Goal: Task Accomplishment & Management: Manage account settings

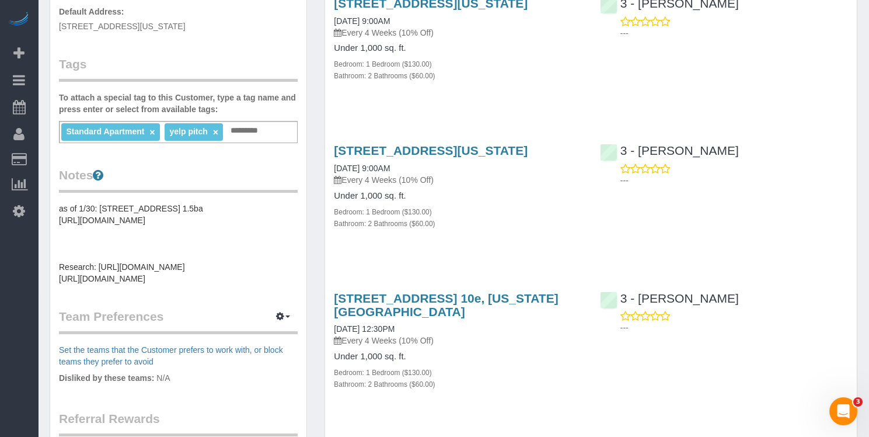
scroll to position [292, 0]
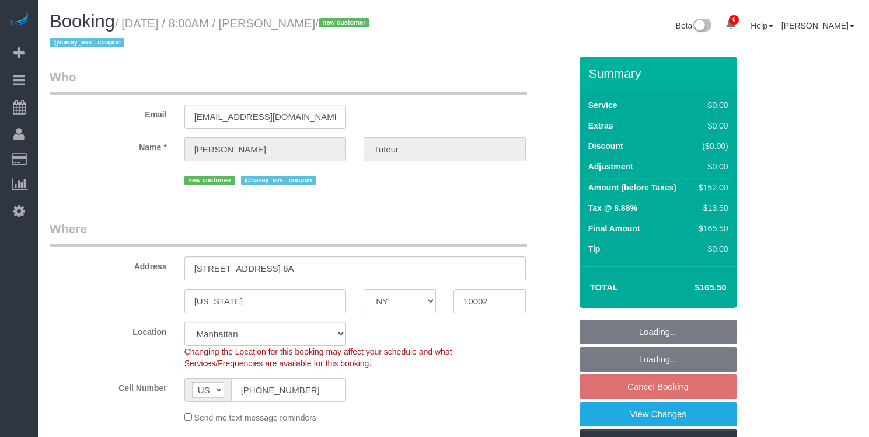
select select "NY"
select select "2"
select select "number:89"
select select "number:90"
select select "number:15"
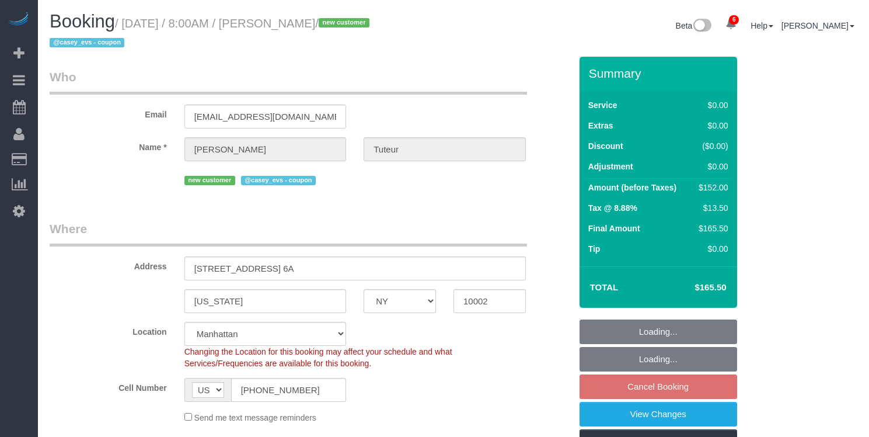
select select "number:5"
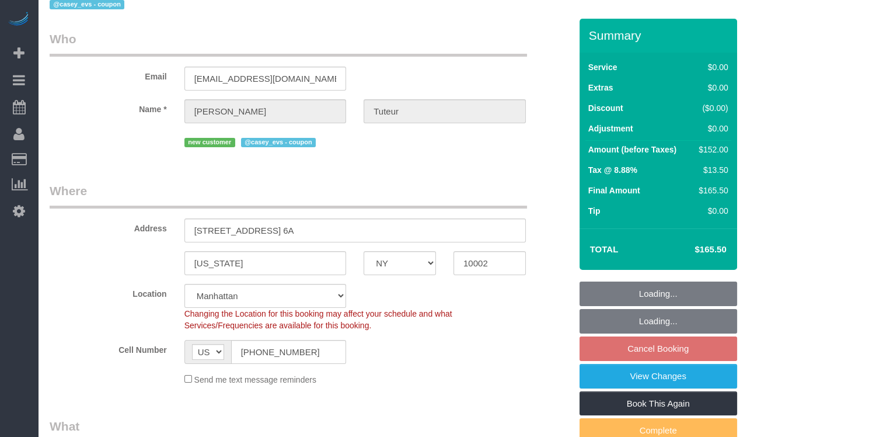
select select "spot1"
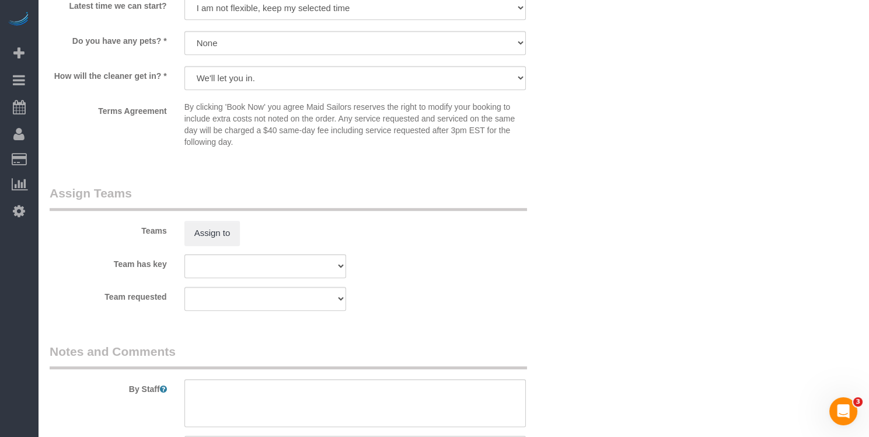
scroll to position [1150, 0]
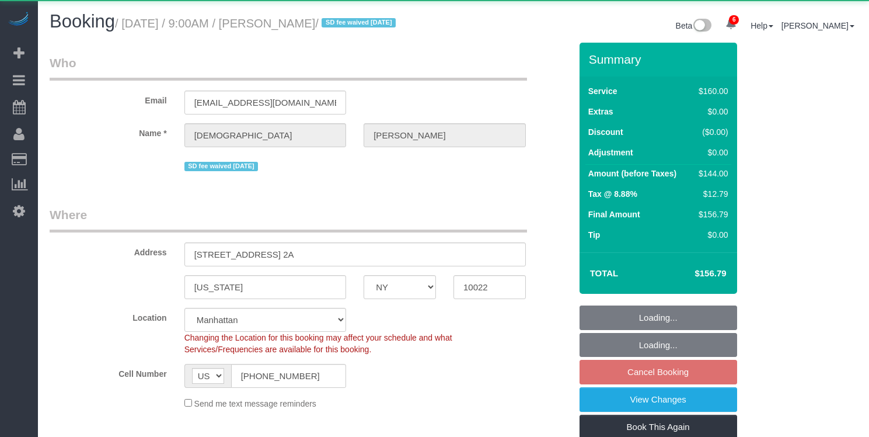
select select "NY"
select select "number:57"
select select "number:90"
select select "number:15"
select select "number:5"
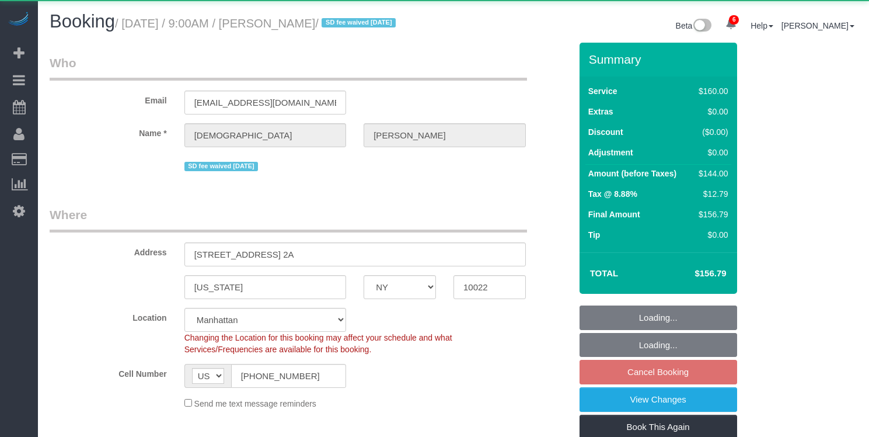
select select "object:1377"
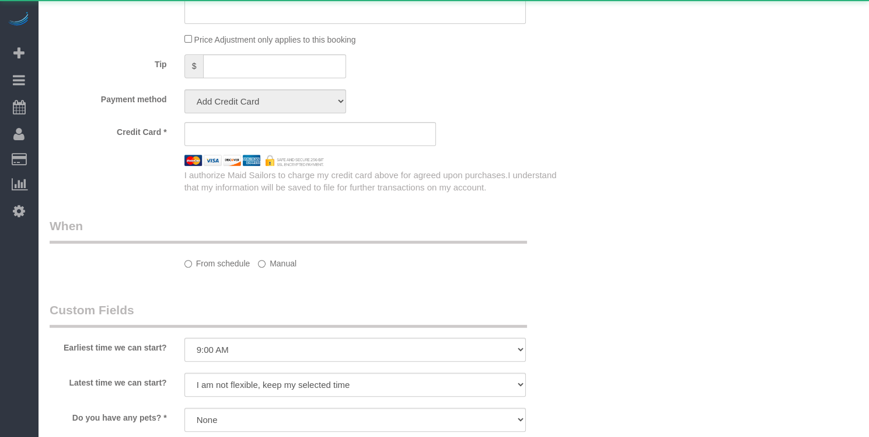
select select "string:stripe-pm_1RYpe84VGloSiKo7FmGxFEgH"
select select "spot2"
